Goal: Task Accomplishment & Management: Manage account settings

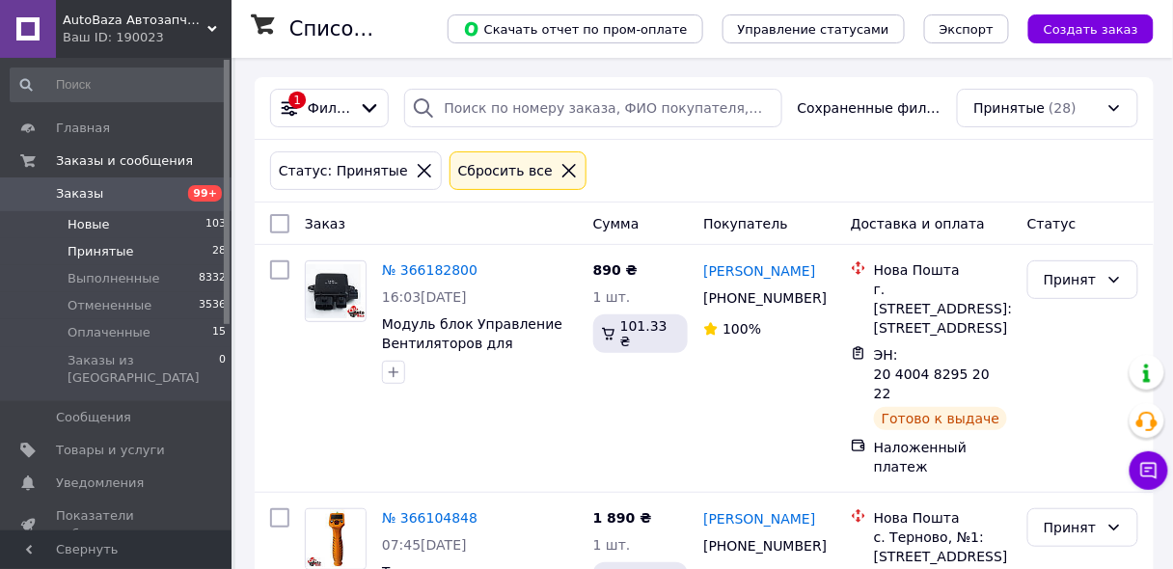
click at [85, 229] on span "Новые" at bounding box center [89, 224] width 42 height 17
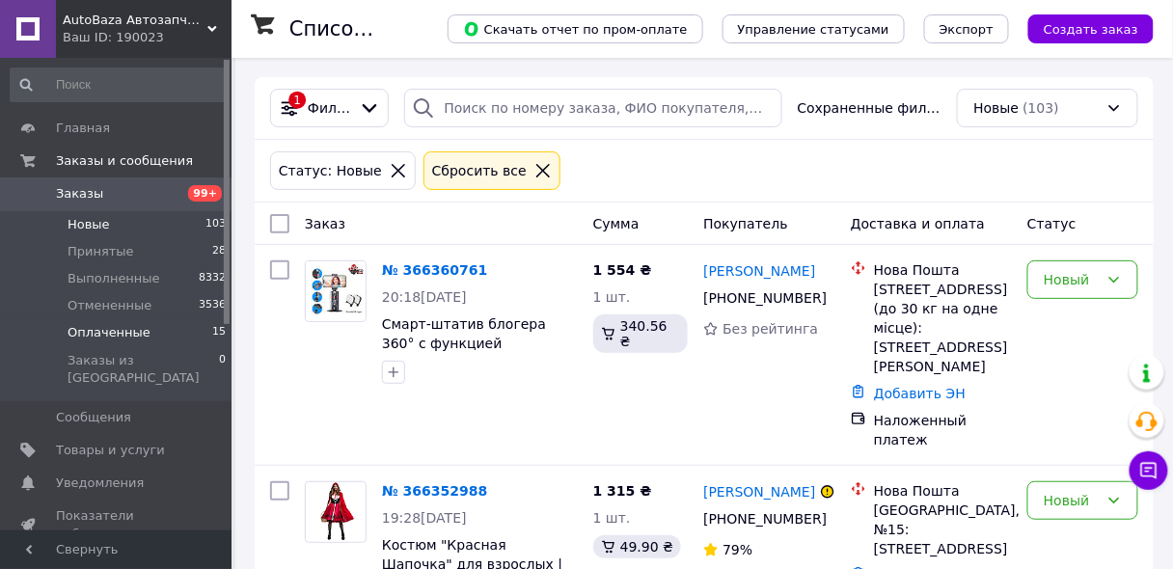
click at [96, 327] on span "Оплаченные" at bounding box center [109, 332] width 83 height 17
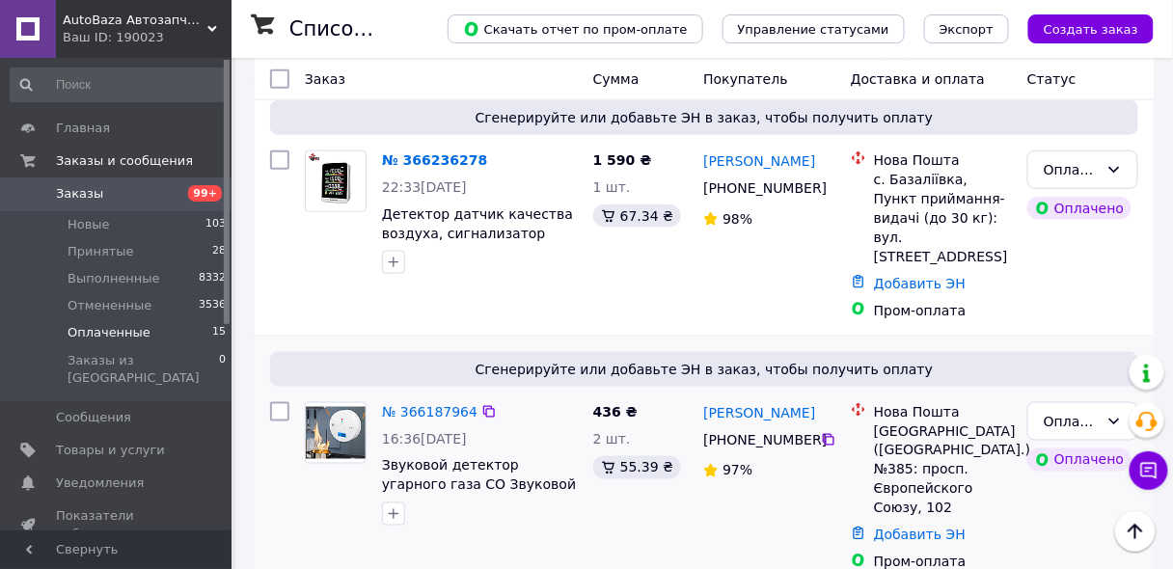
scroll to position [463, 0]
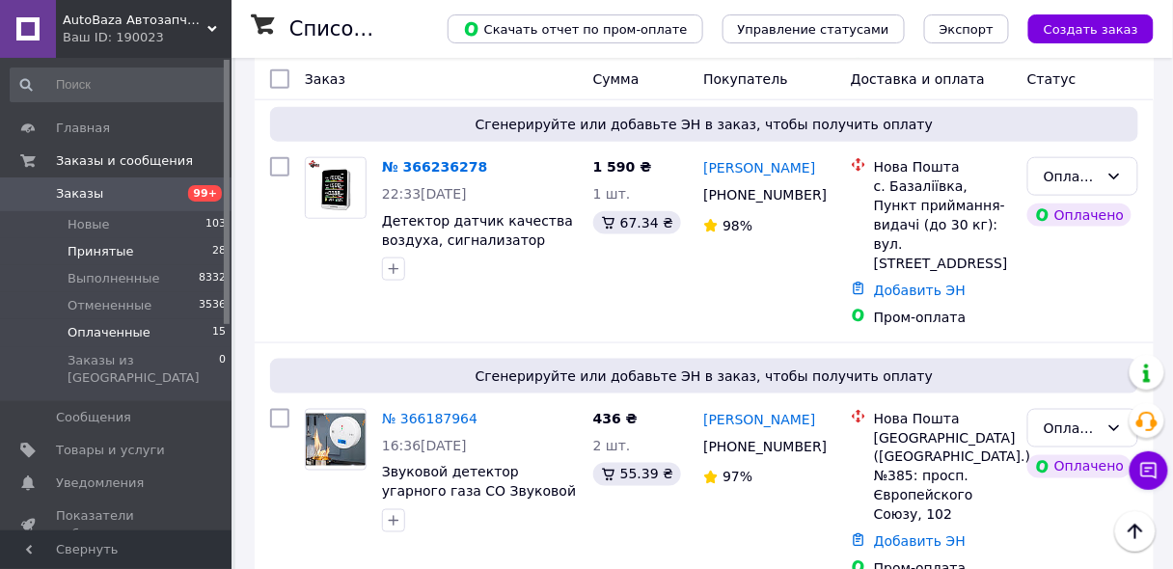
click at [106, 245] on span "Принятые" at bounding box center [101, 251] width 67 height 17
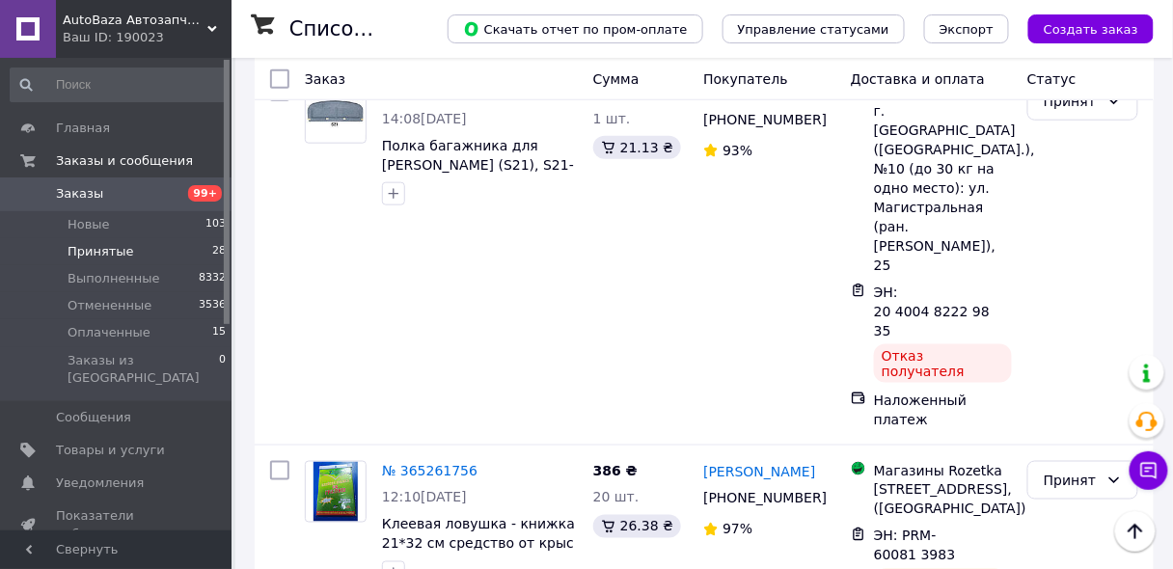
scroll to position [4201, 0]
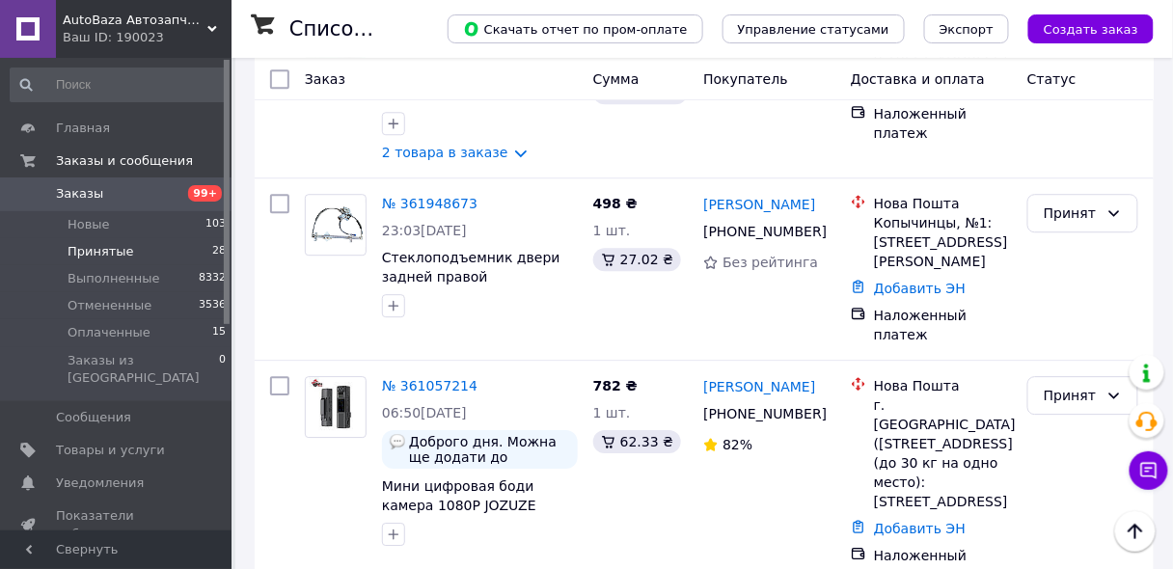
scroll to position [1218, 0]
click at [108, 196] on span "Заказы" at bounding box center [117, 193] width 123 height 17
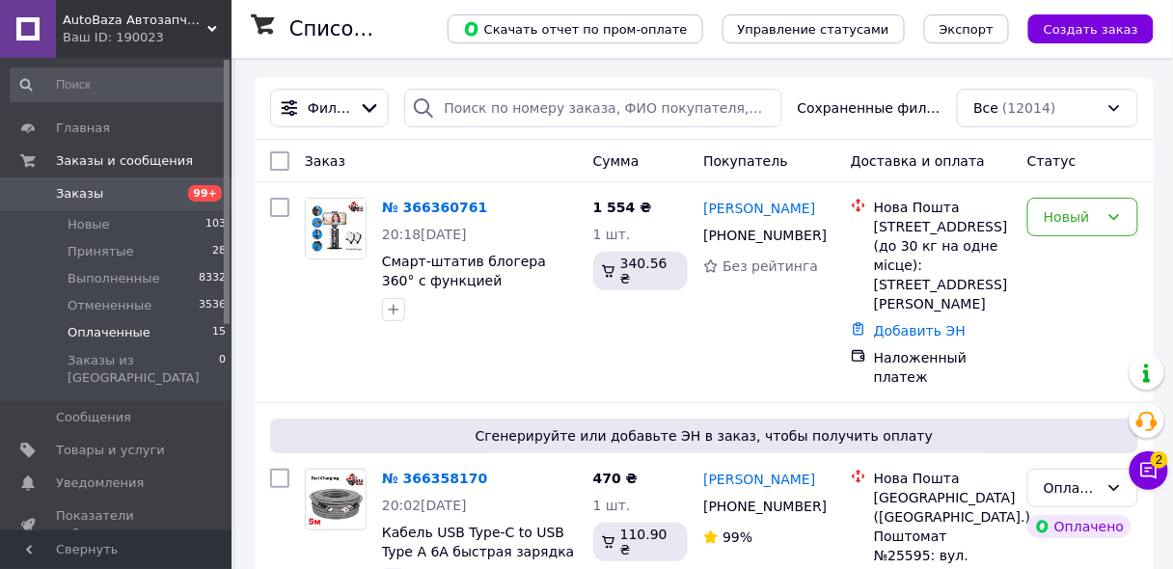
click at [130, 329] on span "Оплаченные" at bounding box center [109, 332] width 83 height 17
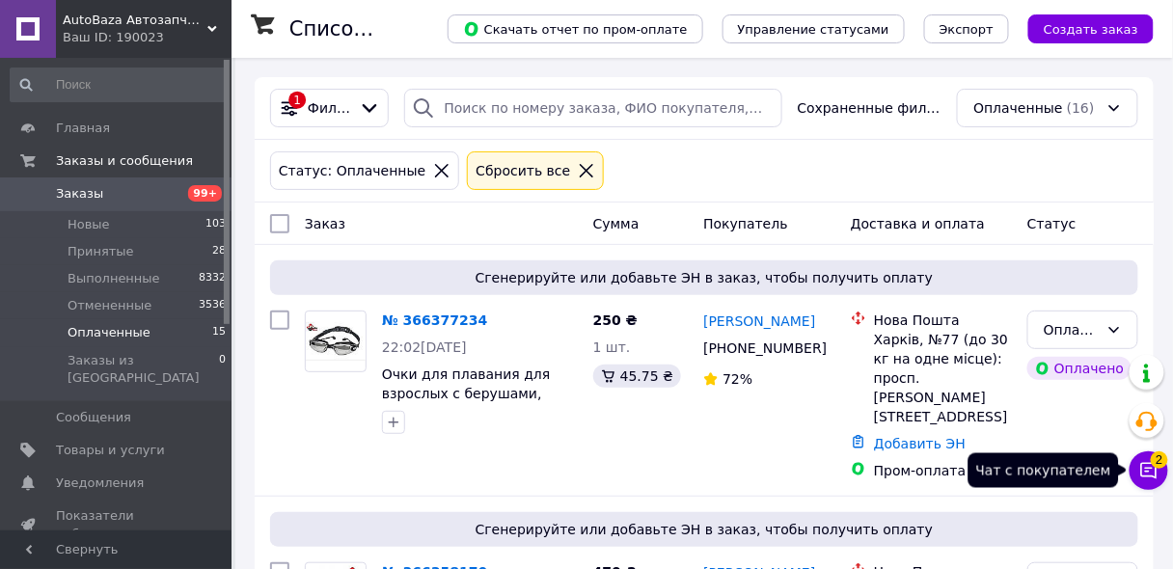
click at [1151, 473] on icon at bounding box center [1149, 470] width 19 height 19
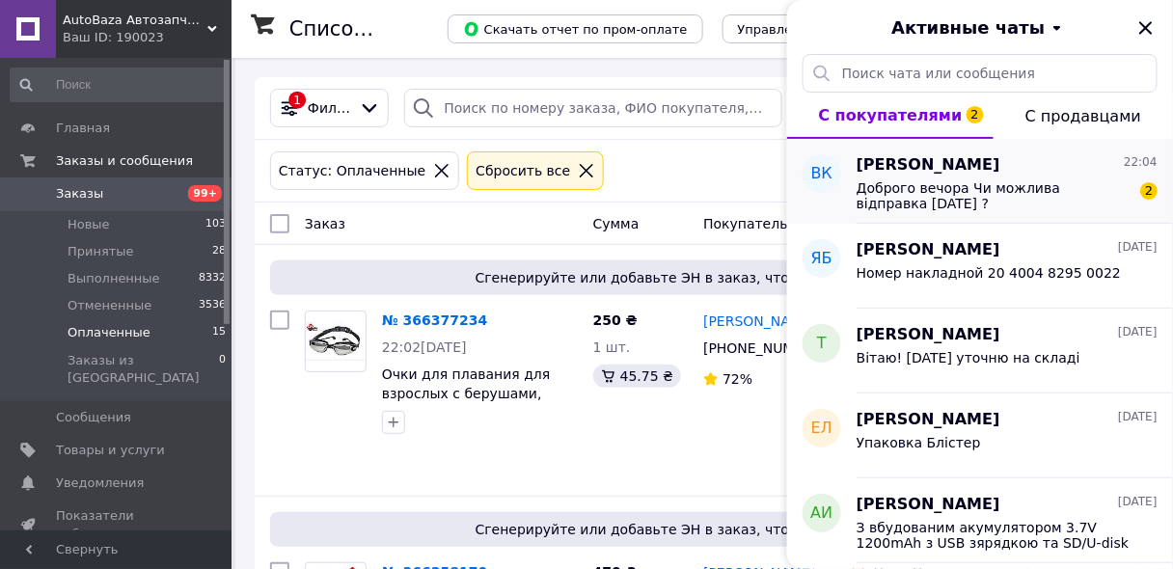
click at [1002, 192] on span "Доброго вечора Чи можлива відправка [DATE] ?" at bounding box center [994, 195] width 274 height 31
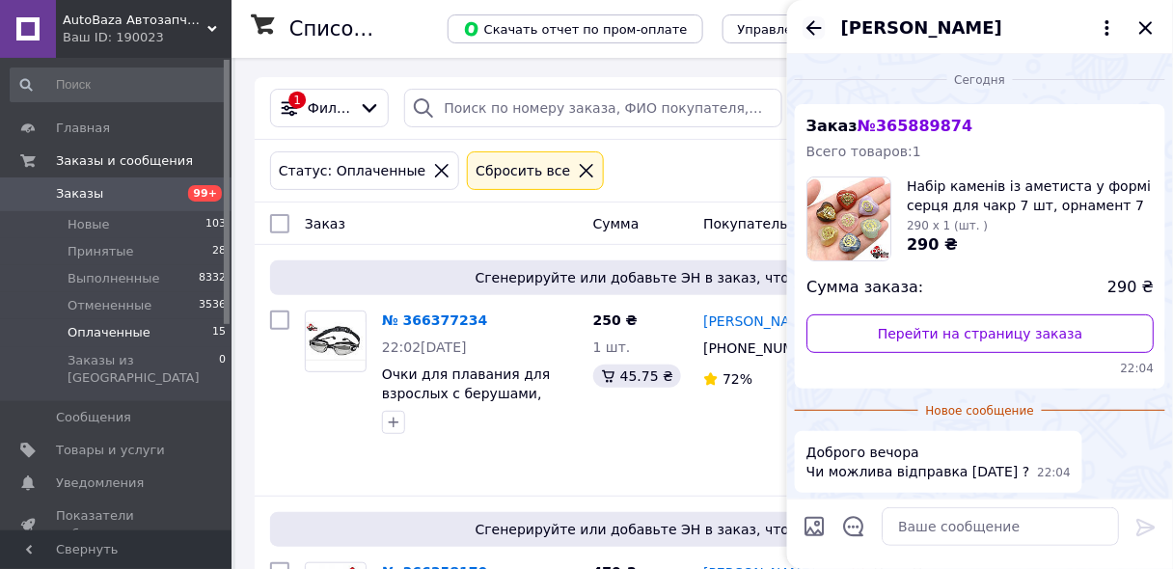
click at [809, 26] on icon "Назад" at bounding box center [814, 27] width 23 height 23
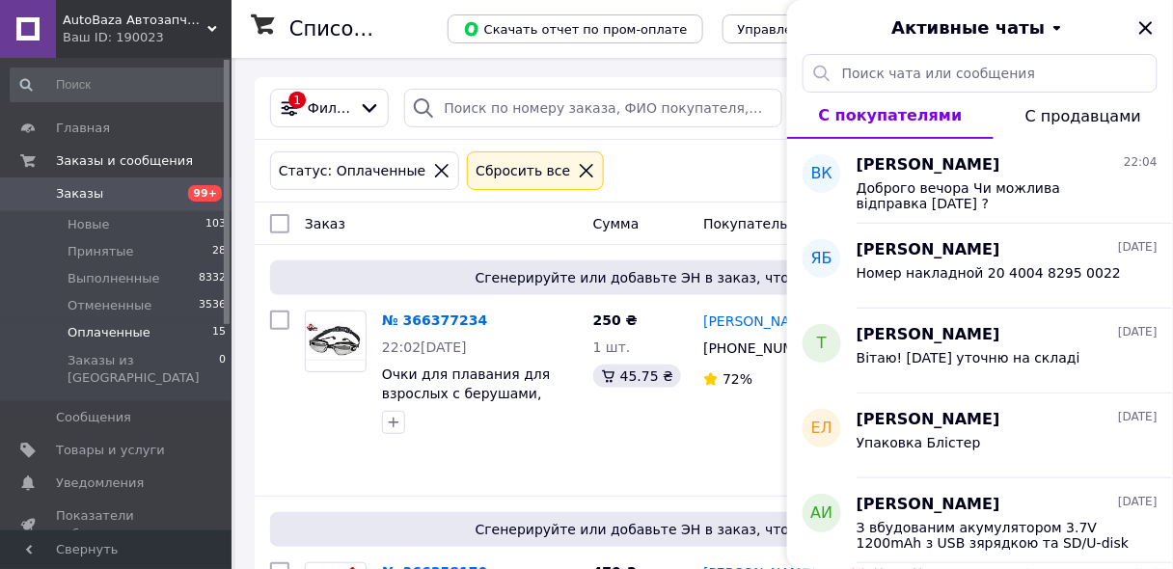
click at [1151, 31] on icon "Закрыть" at bounding box center [1146, 27] width 23 height 23
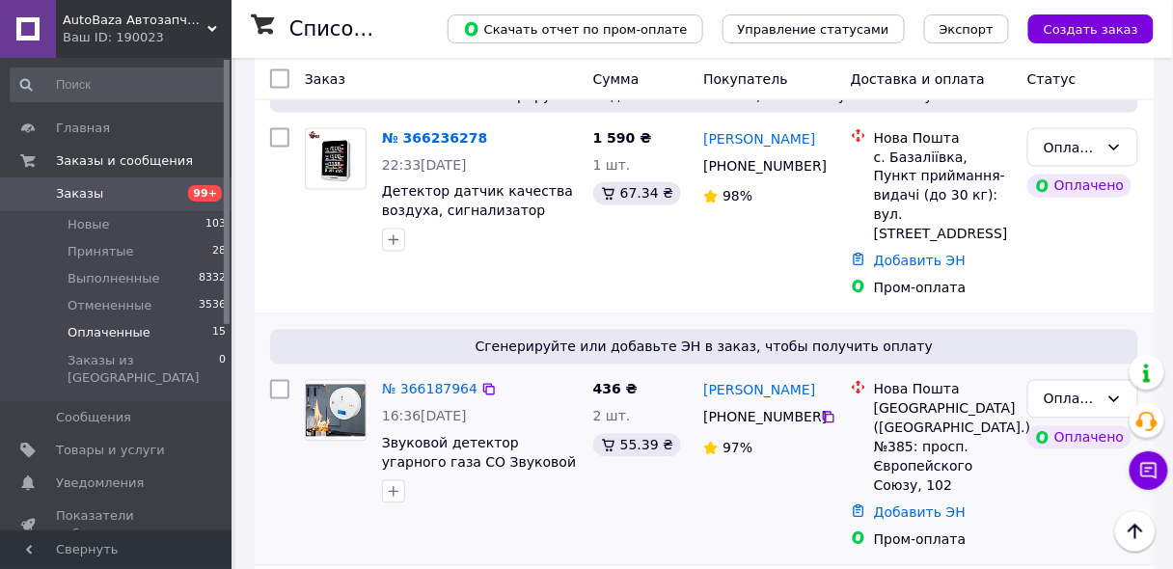
scroll to position [772, 0]
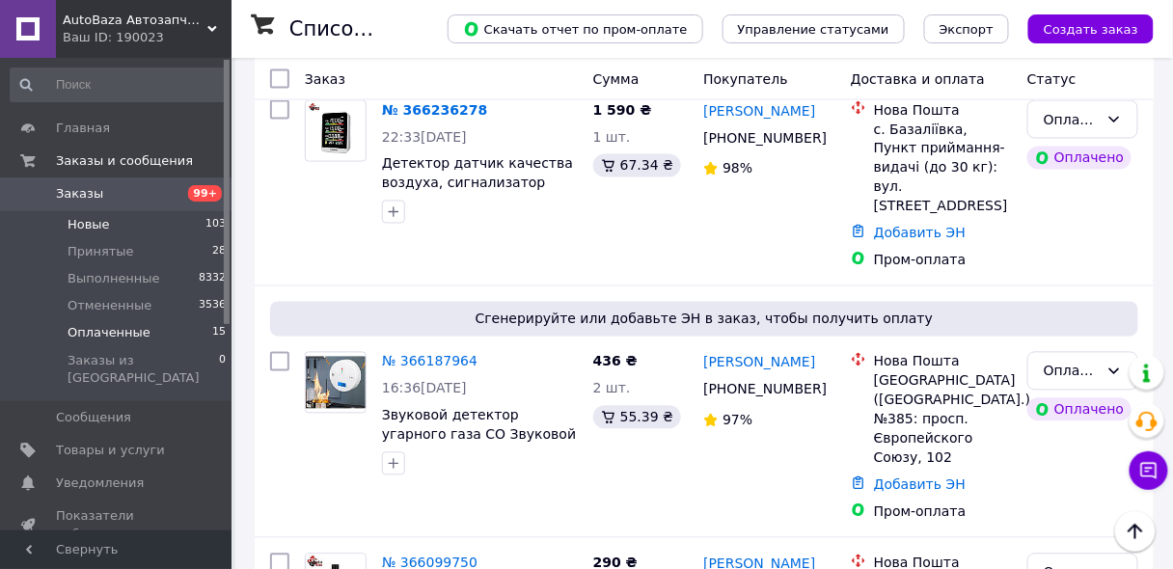
click at [82, 227] on span "Новые" at bounding box center [89, 224] width 42 height 17
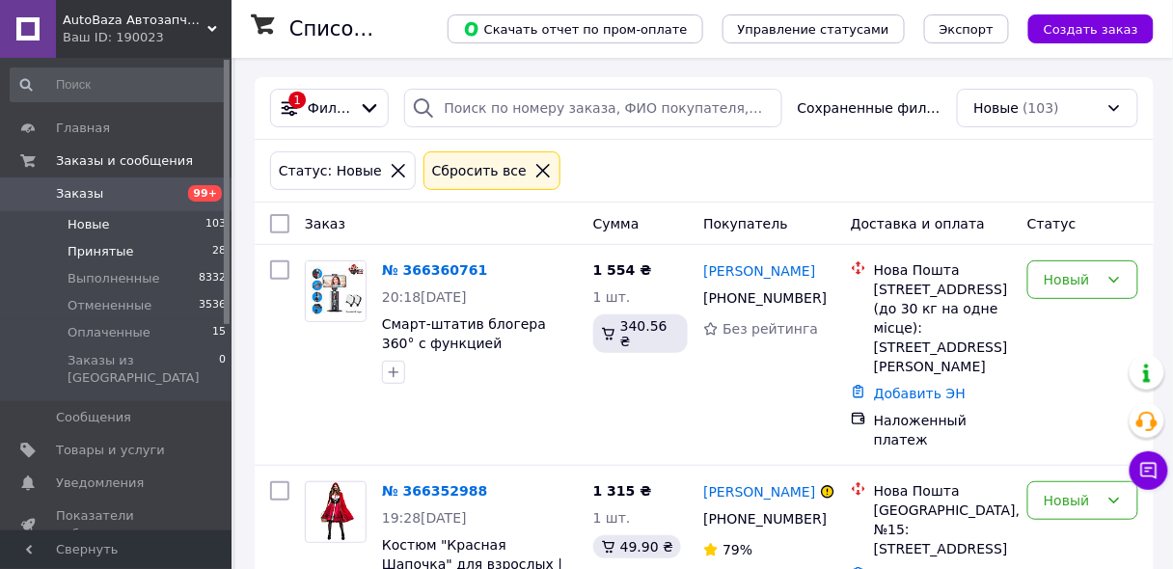
click at [139, 244] on li "Принятые 28" at bounding box center [118, 251] width 237 height 27
